Goal: Information Seeking & Learning: Find specific fact

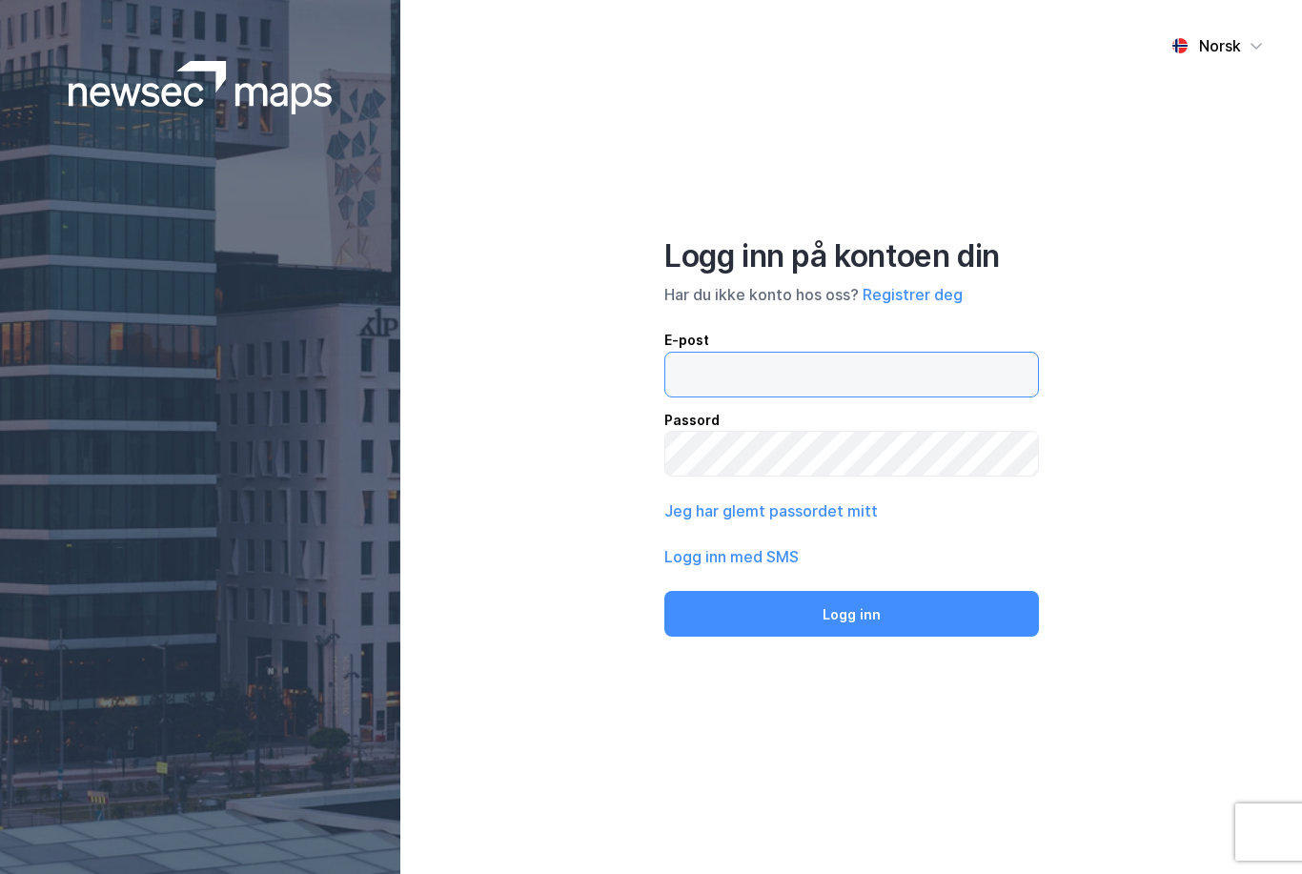
click at [804, 397] on input "email" at bounding box center [851, 375] width 373 height 44
type input "[EMAIL_ADDRESS][DOMAIN_NAME]"
click at [851, 637] on button "Logg inn" at bounding box center [851, 614] width 374 height 46
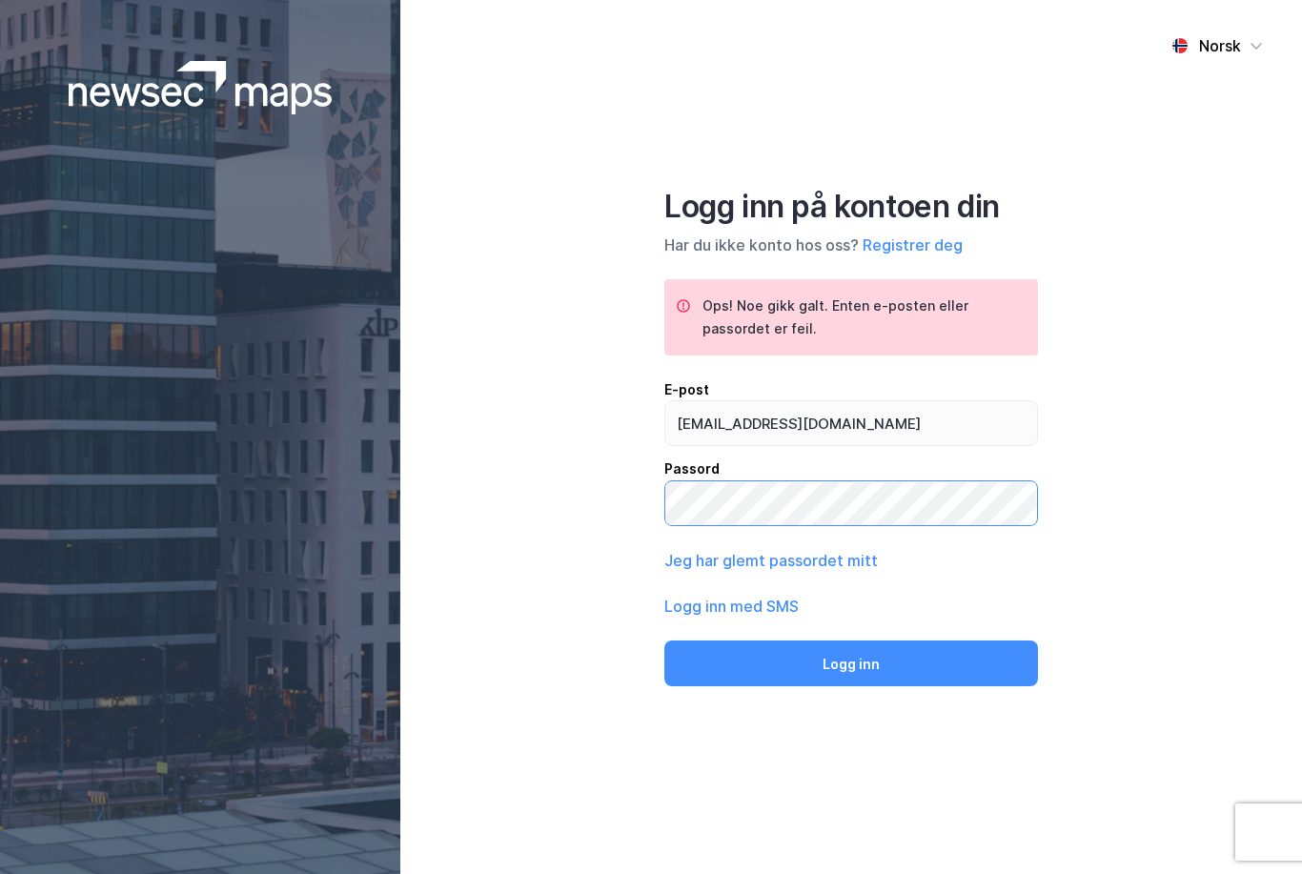
click at [851, 686] on button "Logg inn" at bounding box center [851, 664] width 374 height 46
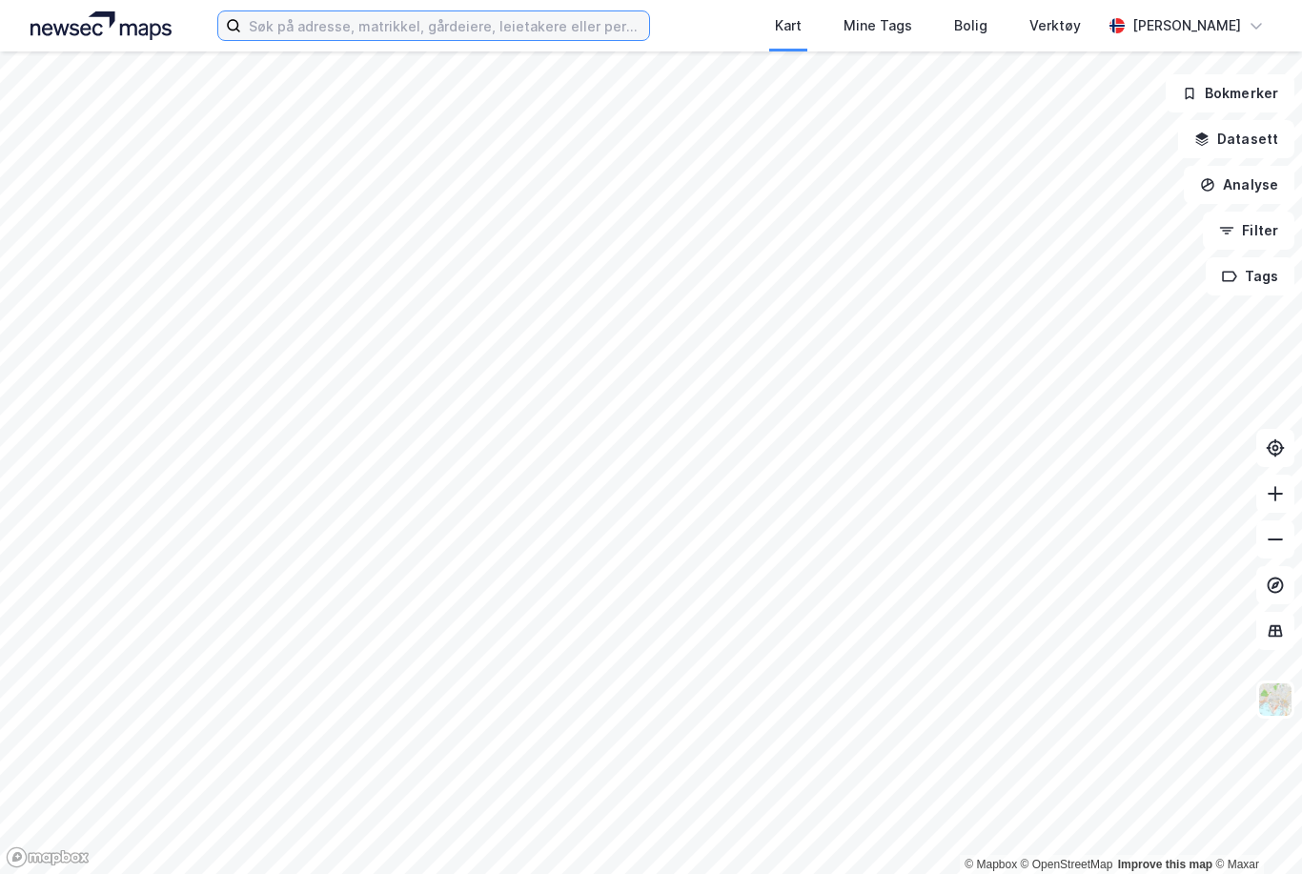
click at [411, 33] on input at bounding box center [445, 25] width 408 height 29
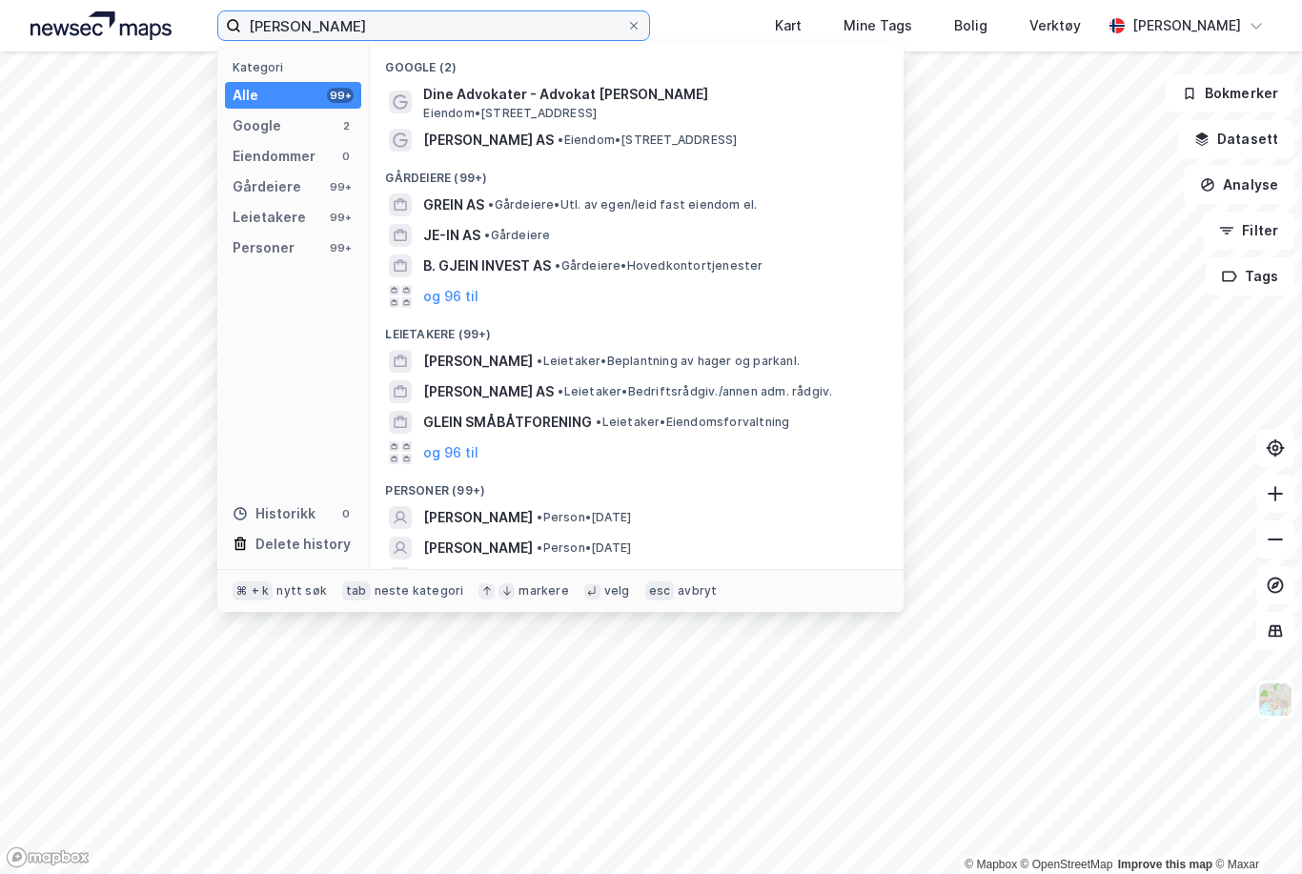
type input "[PERSON_NAME]"
click at [528, 520] on span "[PERSON_NAME]" at bounding box center [478, 517] width 110 height 23
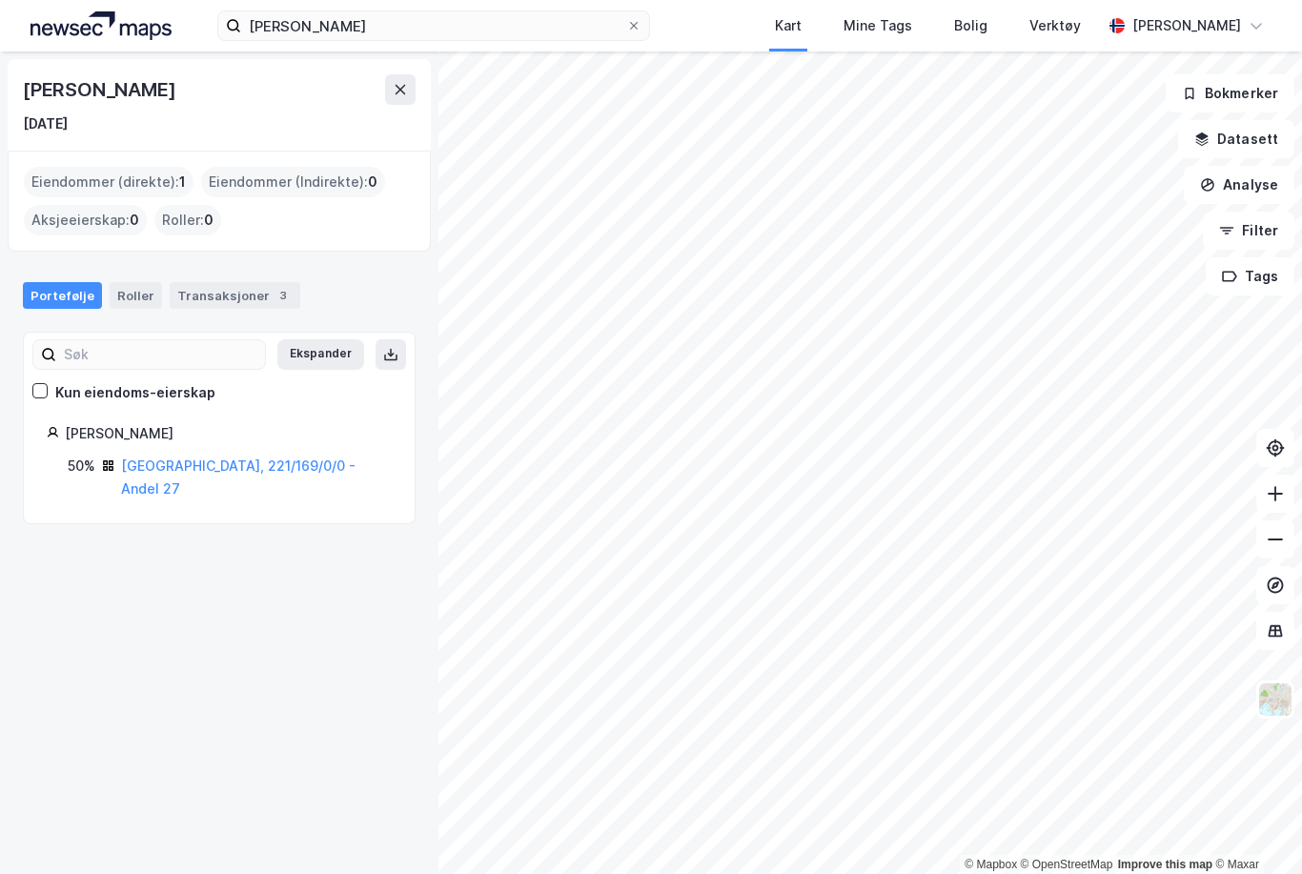
click at [189, 459] on link "[GEOGRAPHIC_DATA], 221/169/0/0 - Andel 27" at bounding box center [238, 477] width 235 height 39
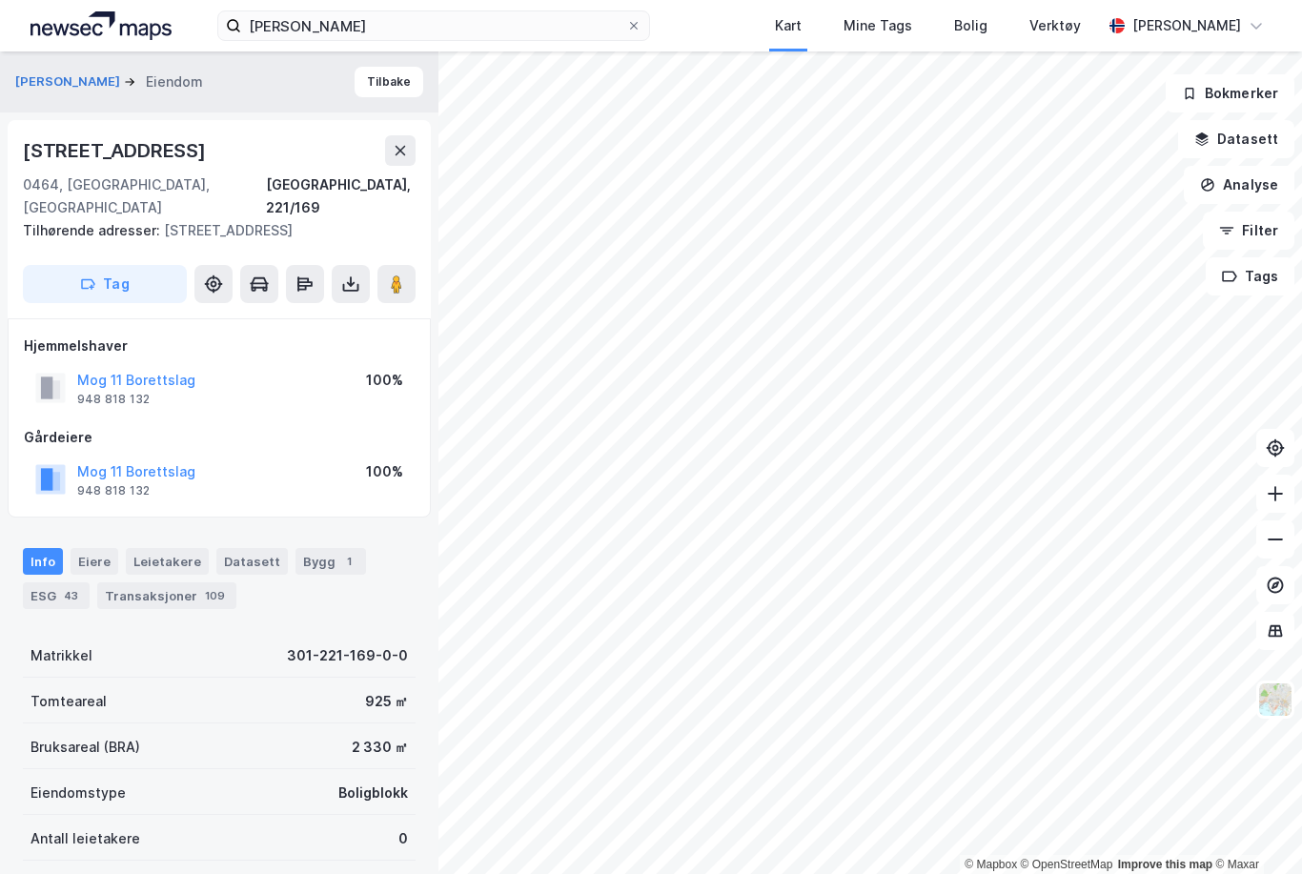
click at [92, 548] on div "Eiere" at bounding box center [95, 561] width 48 height 27
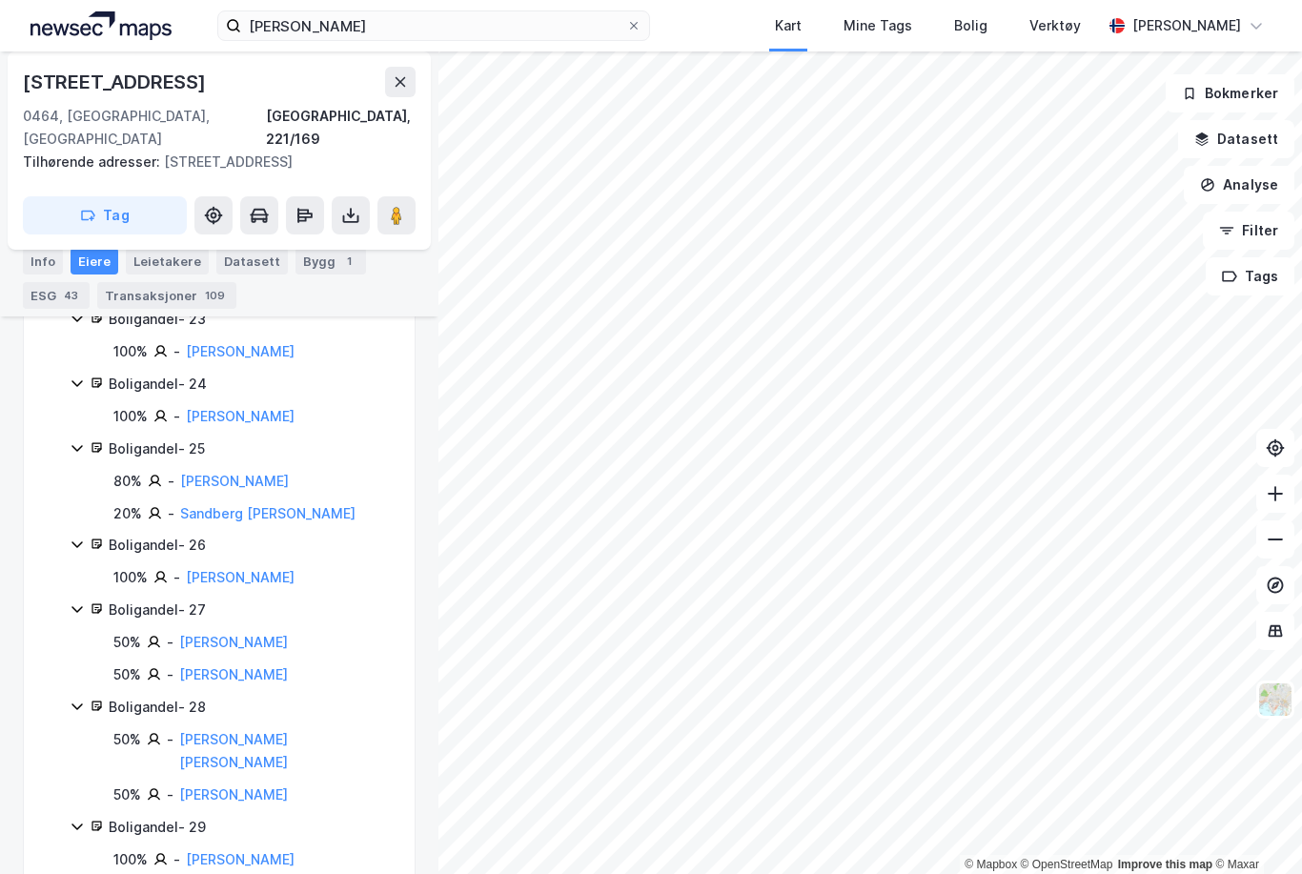
scroll to position [2208, 0]
click at [262, 667] on link "[PERSON_NAME]" at bounding box center [233, 675] width 109 height 16
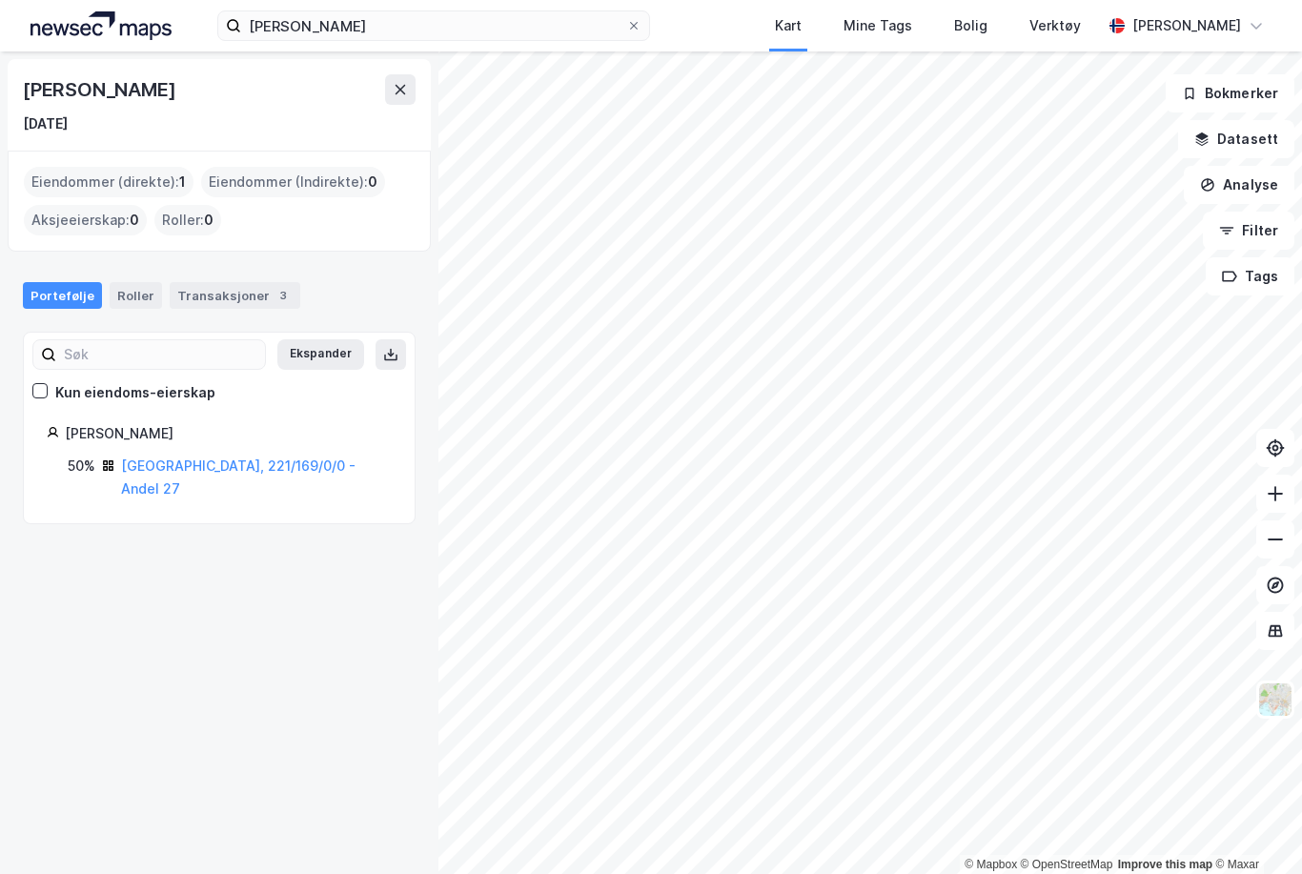
scroll to position [37, 0]
click at [388, 347] on icon at bounding box center [390, 354] width 15 height 15
